Goal: Complete application form

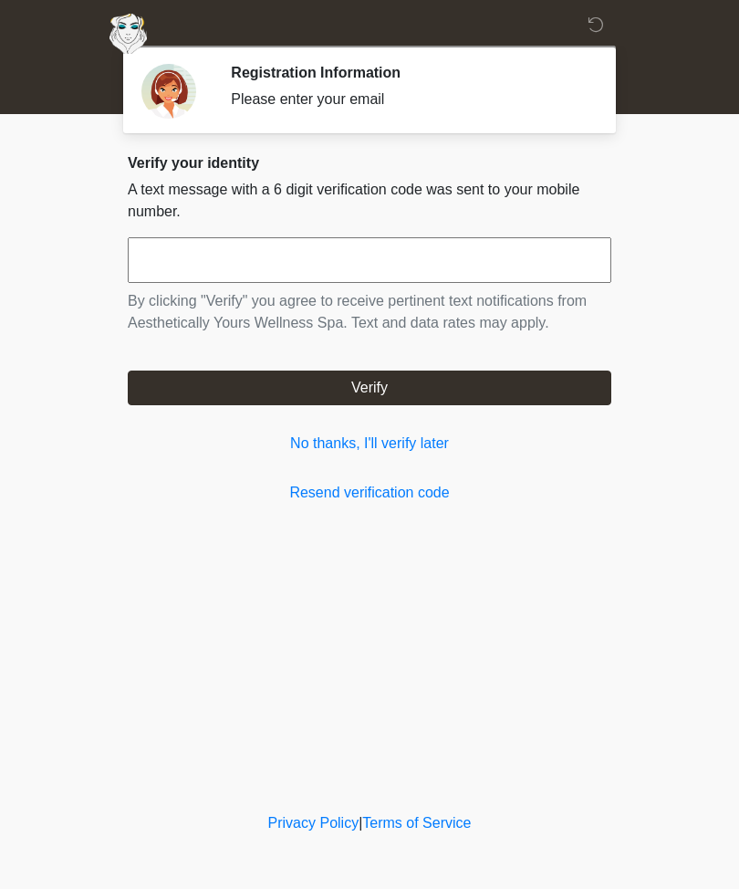
click at [431, 454] on link "No thanks, I'll verify later" at bounding box center [370, 444] width 484 height 22
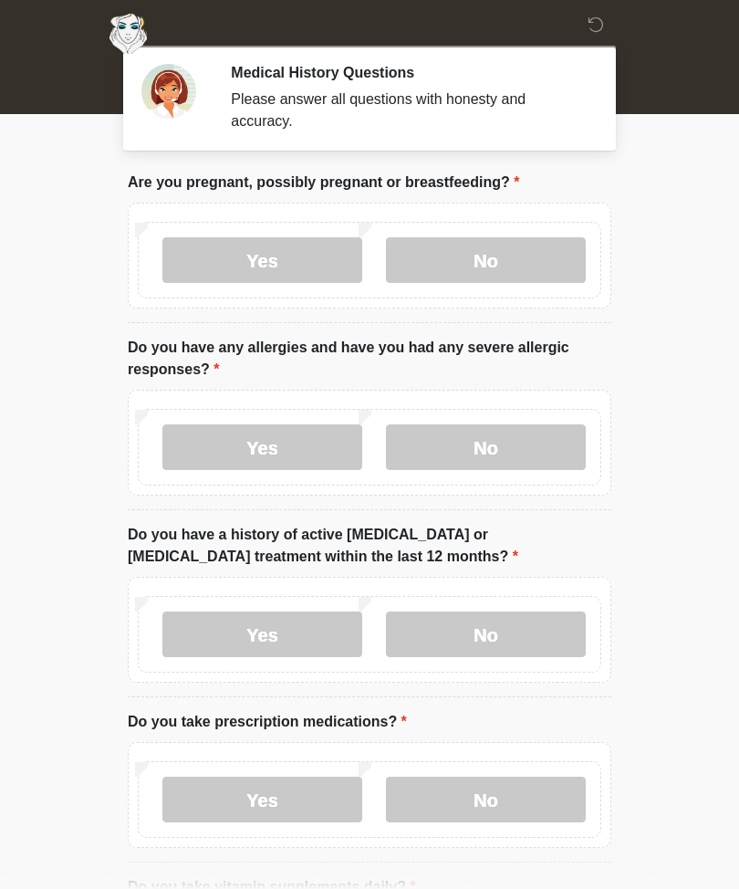
click at [512, 269] on label "No" at bounding box center [486, 260] width 200 height 46
click at [504, 444] on label "No" at bounding box center [486, 447] width 200 height 46
click at [500, 643] on label "No" at bounding box center [486, 634] width 200 height 46
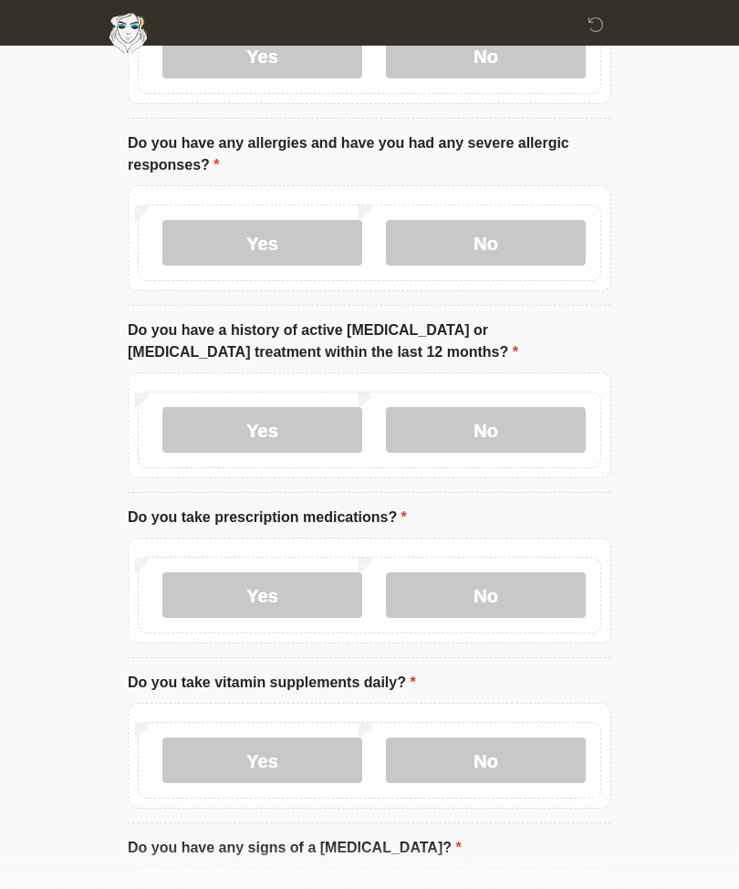
click at [495, 605] on label "No" at bounding box center [486, 596] width 200 height 46
click at [514, 770] on label "No" at bounding box center [486, 760] width 200 height 46
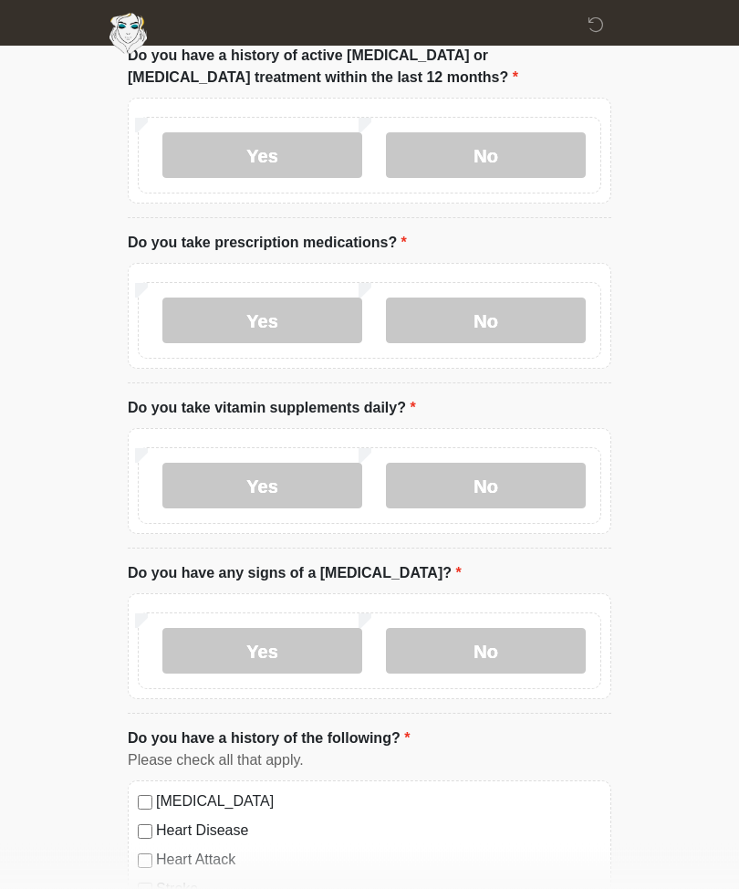
click at [521, 655] on label "No" at bounding box center [486, 652] width 200 height 46
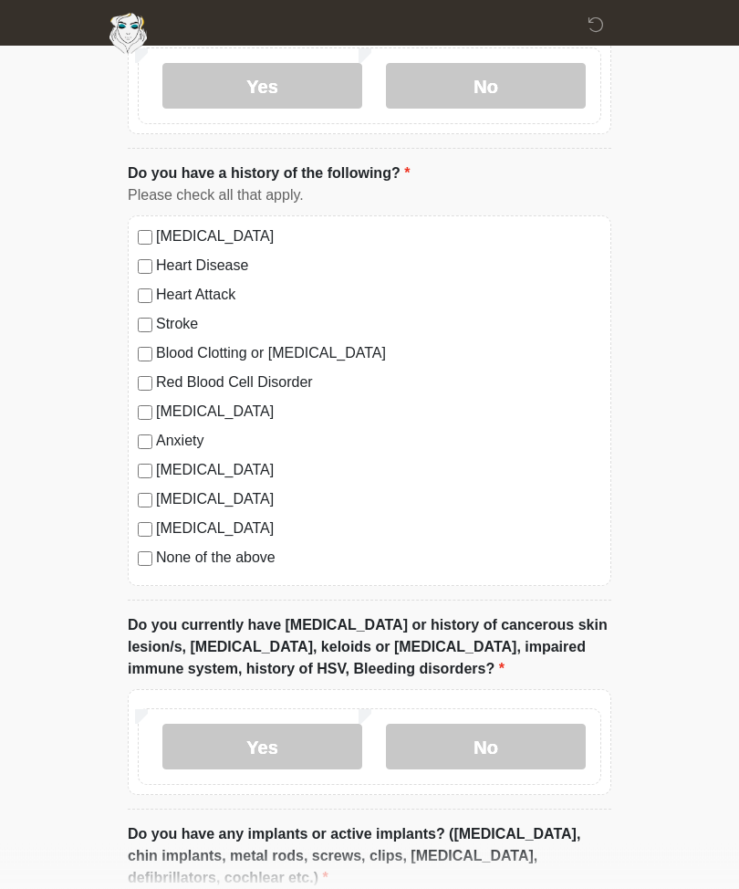
scroll to position [1044, 0]
click at [499, 757] on label "No" at bounding box center [486, 747] width 200 height 46
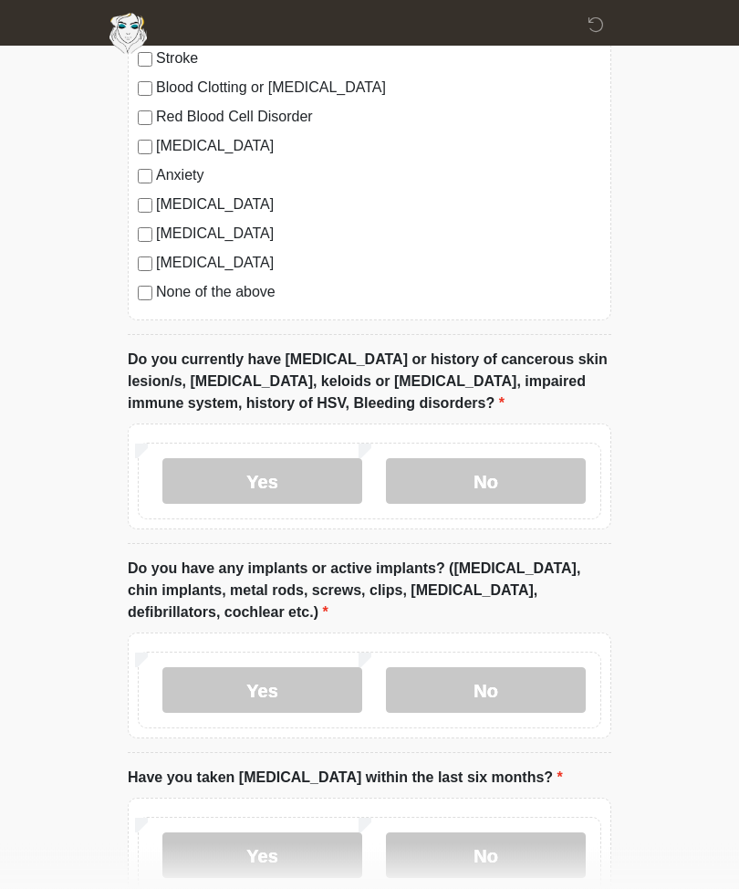
scroll to position [1309, 0]
click at [496, 695] on label "No" at bounding box center [486, 690] width 200 height 46
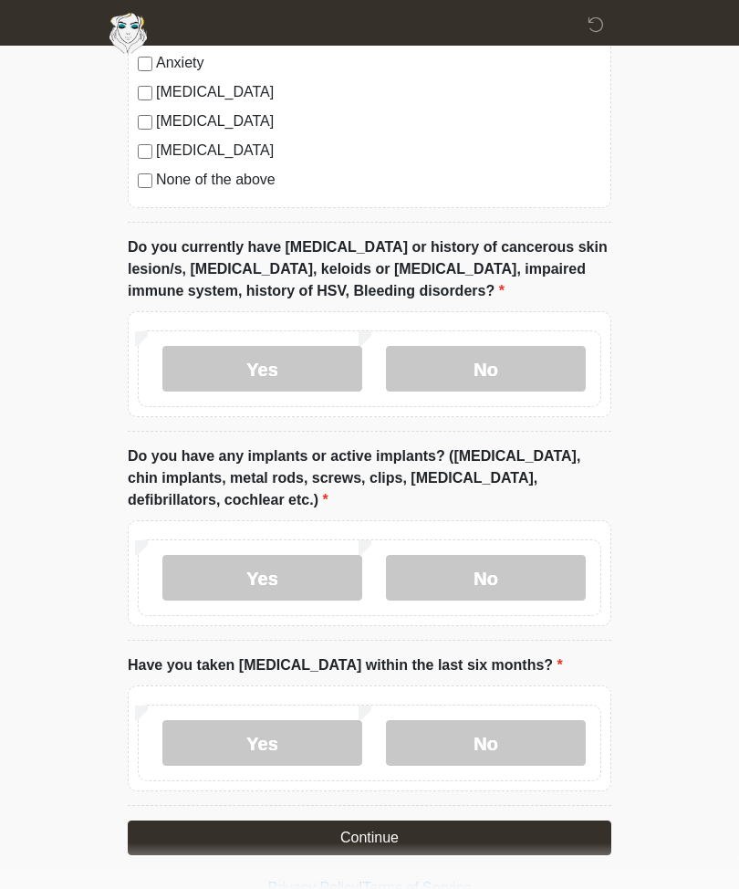
scroll to position [1422, 0]
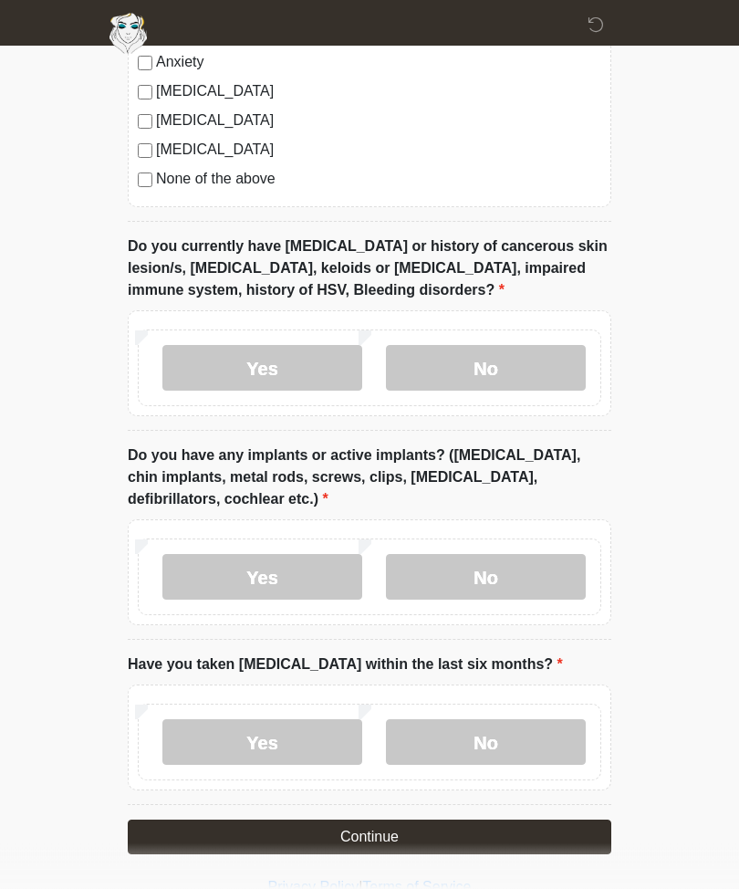
click at [504, 732] on label "No" at bounding box center [486, 743] width 200 height 46
click at [506, 832] on button "Continue" at bounding box center [370, 837] width 484 height 35
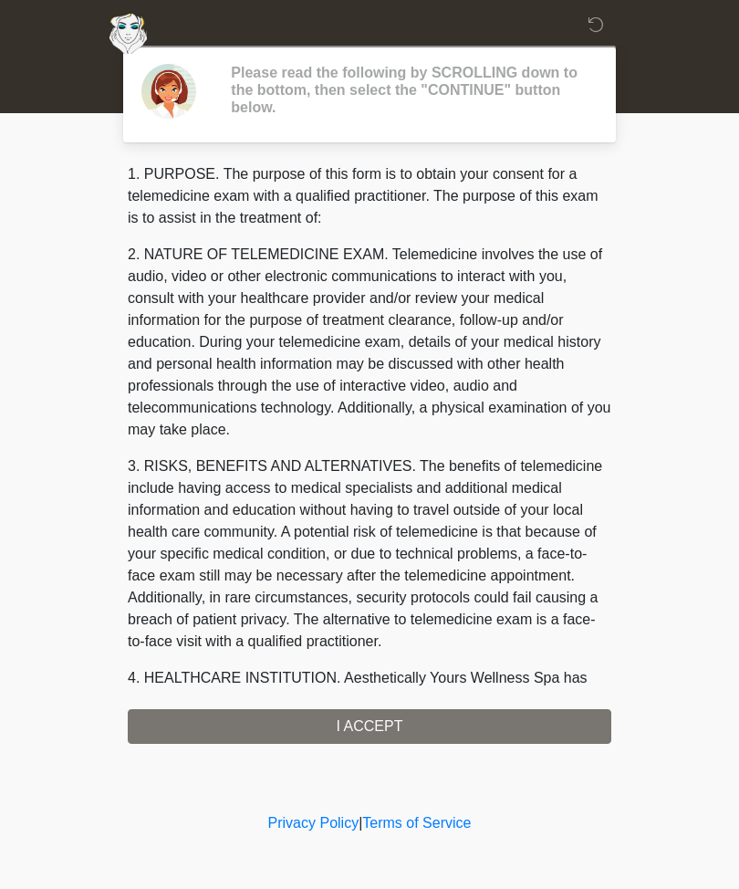
scroll to position [0, 0]
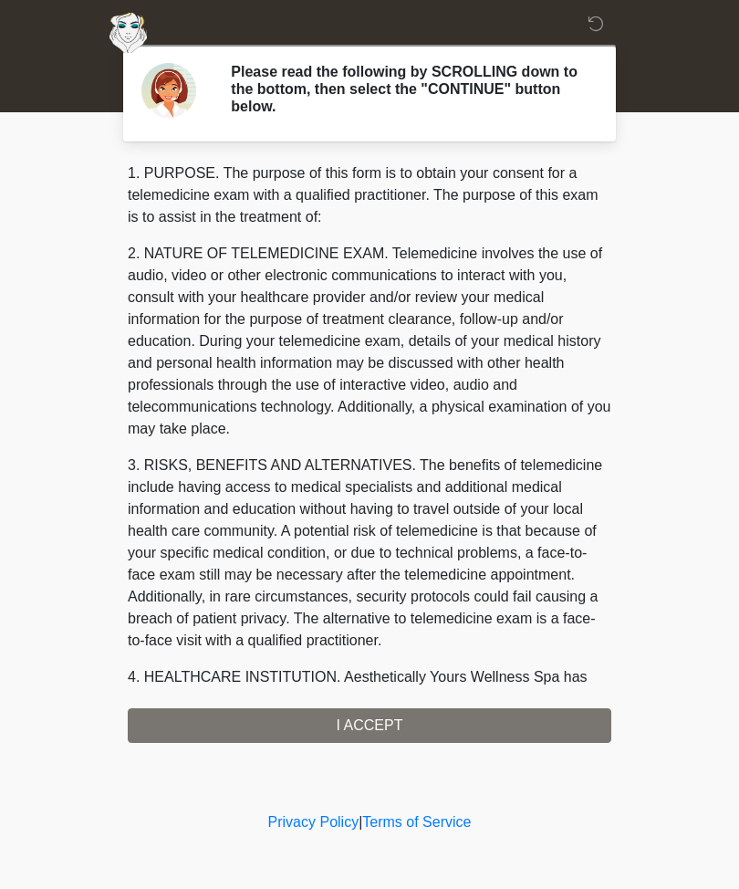
click at [424, 732] on div "1. PURPOSE. The purpose of this form is to obtain your consent for a telemedici…" at bounding box center [370, 453] width 484 height 580
click at [366, 726] on div "1. PURPOSE. The purpose of this form is to obtain your consent for a telemedici…" at bounding box center [370, 453] width 484 height 580
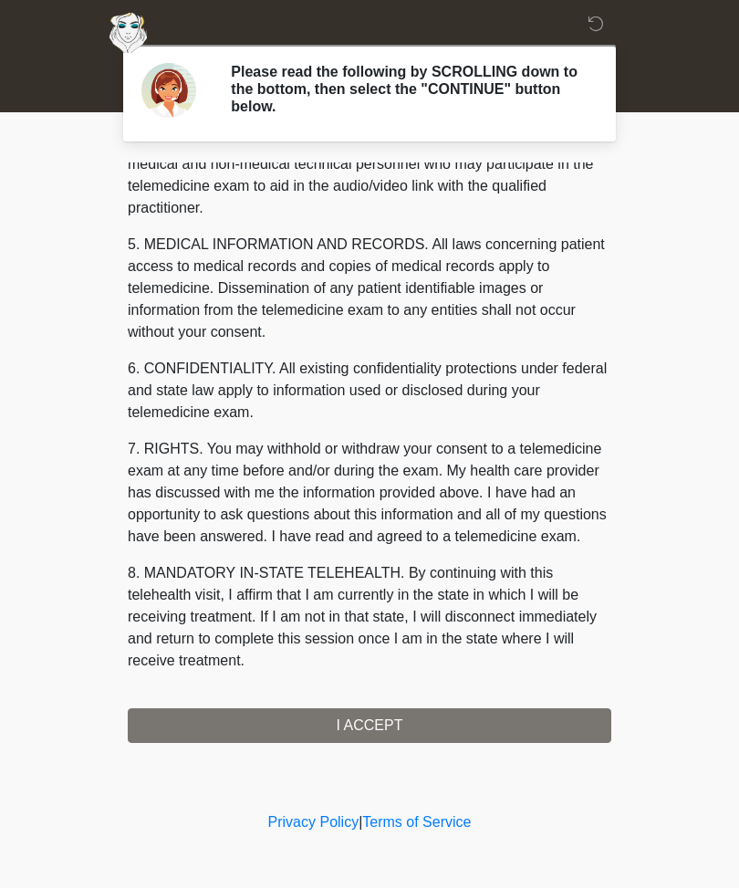
scroll to position [579, 0]
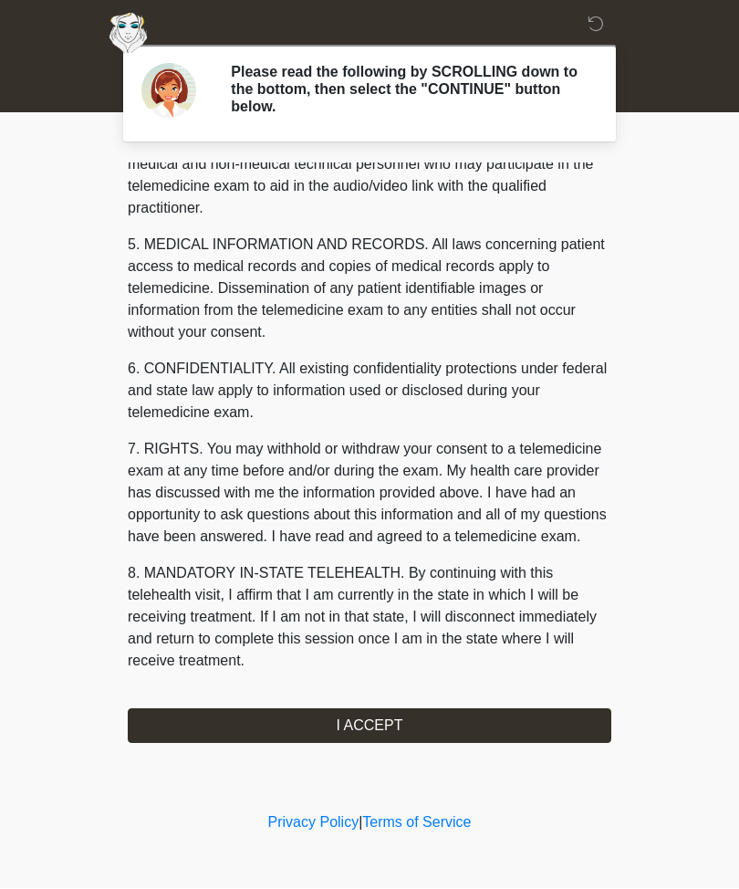
click at [385, 727] on button "I ACCEPT" at bounding box center [370, 726] width 484 height 35
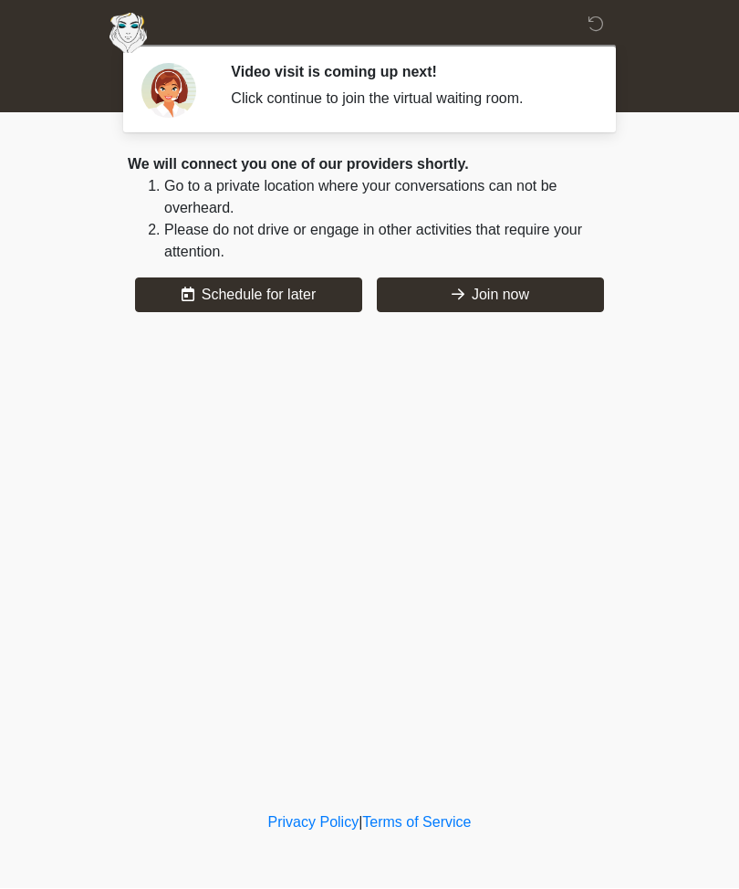
click at [551, 293] on button "Join now" at bounding box center [490, 295] width 227 height 35
